Goal: Transaction & Acquisition: Register for event/course

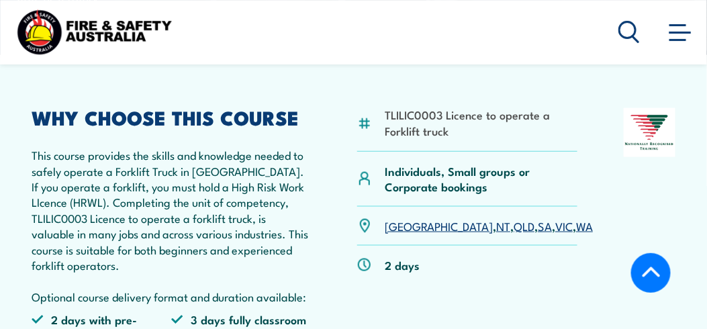
scroll to position [323, 0]
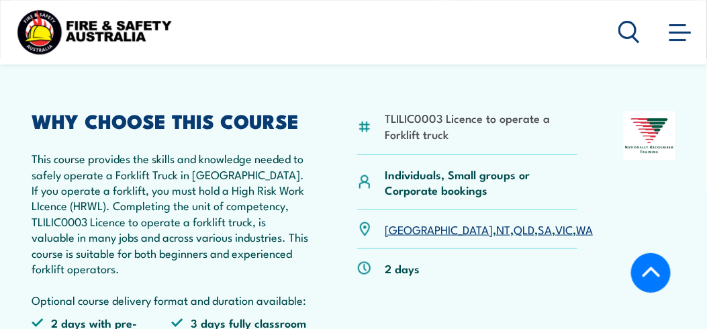
click at [513, 228] on link "QLD" at bounding box center [523, 229] width 21 height 16
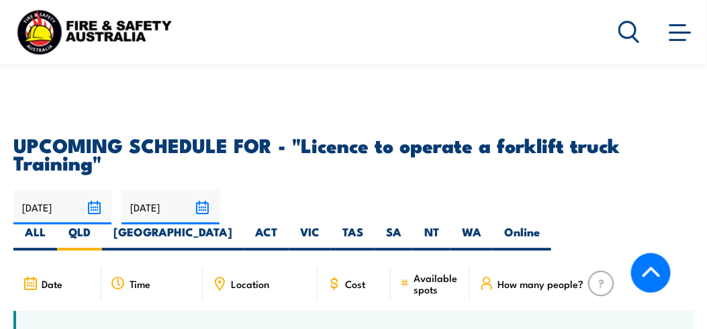
scroll to position [2164, 0]
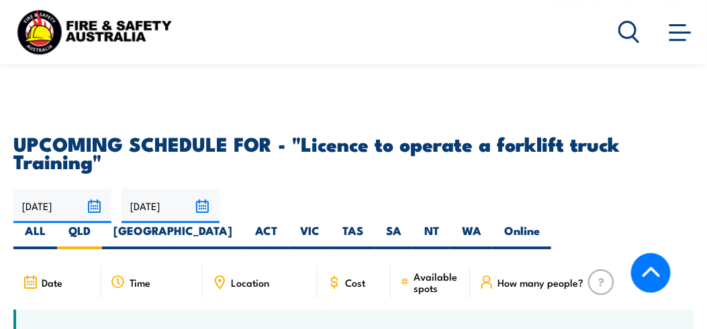
click at [219, 280] on icon at bounding box center [220, 281] width 2 height 2
click at [98, 189] on input "19/09/2025" at bounding box center [62, 206] width 98 height 34
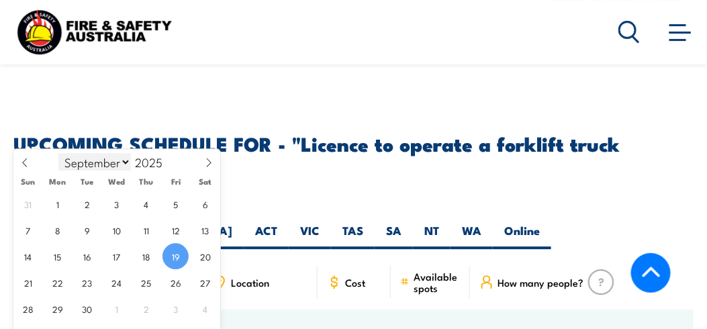
click at [121, 161] on select "January February March April May June July August September October November De…" at bounding box center [94, 161] width 73 height 17
select select "9"
click at [58, 153] on select "January February March April May June July August September October November De…" at bounding box center [94, 161] width 73 height 17
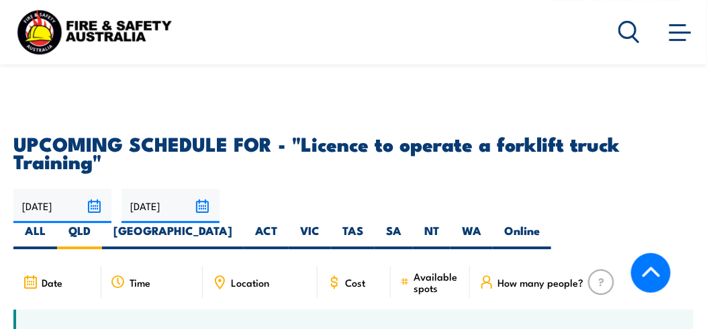
click at [270, 327] on h4 "NEED TRAINING FOR LARGER GROUPS OR MULTIPLE LOCATIONS?" at bounding box center [344, 334] width 620 height 15
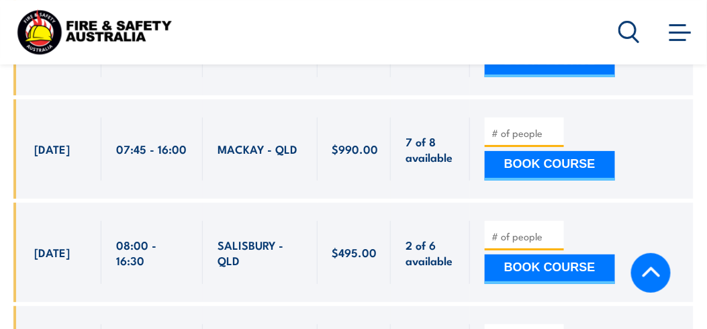
scroll to position [2593, 0]
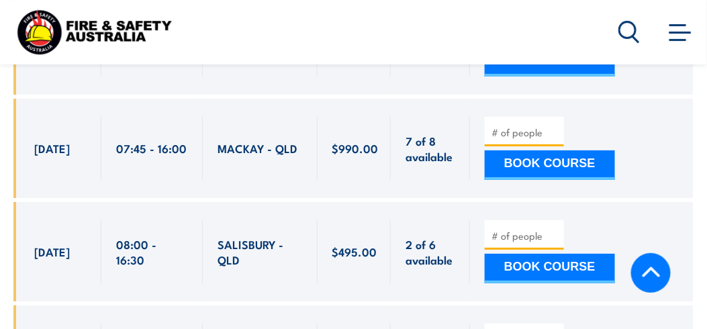
click at [527, 229] on input "number" at bounding box center [525, 235] width 67 height 13
type input "1"
click at [485, 254] on button "BOOK COURSE" at bounding box center [550, 269] width 130 height 30
